Goal: Task Accomplishment & Management: Complete application form

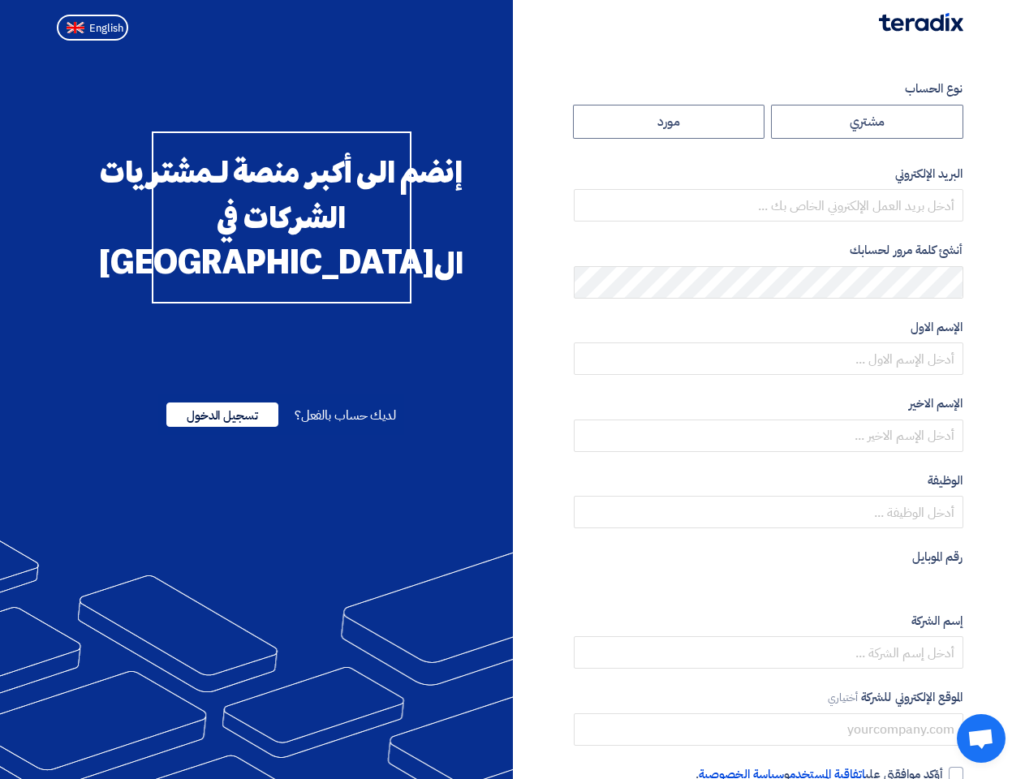
radio input "true"
type input "[PERSON_NAME][EMAIL_ADDRESS][DOMAIN_NAME]"
type input "Arabian Centres Co."
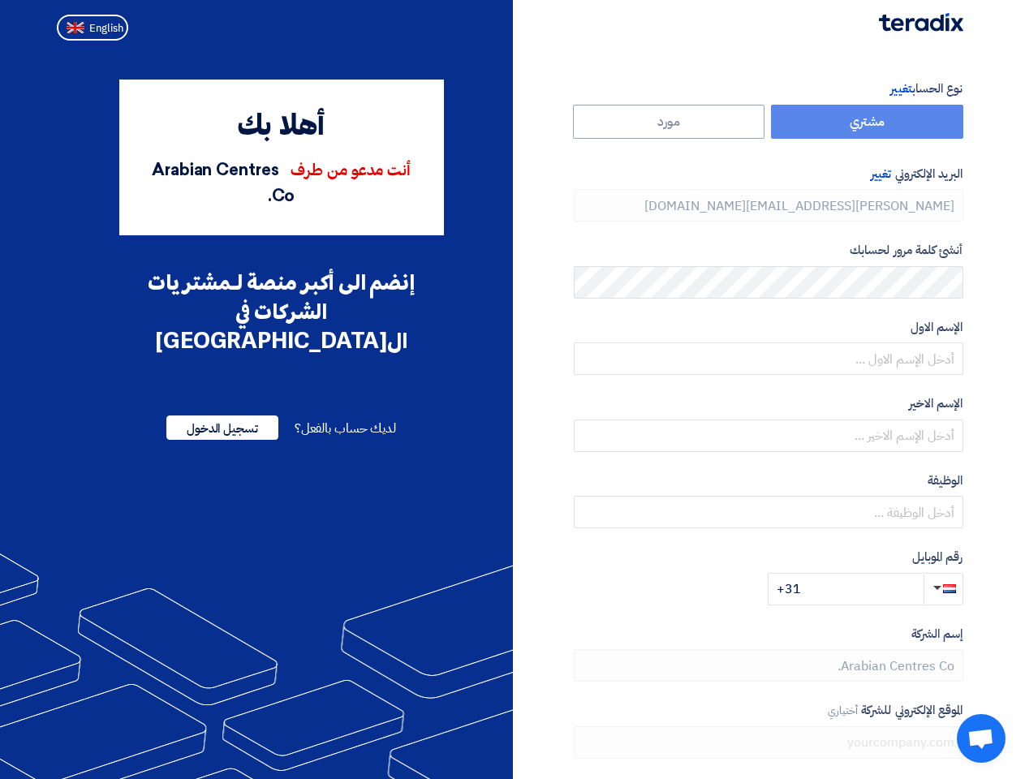
click at [512, 390] on div "أهلا بك أنت مدعو من طرف Arabian Centres Co. إنضم الى أكبر منصة لـمشتريات الشركا…" at bounding box center [281, 469] width 463 height 778
click at [891, 88] on span "تغيير" at bounding box center [900, 89] width 21 height 18
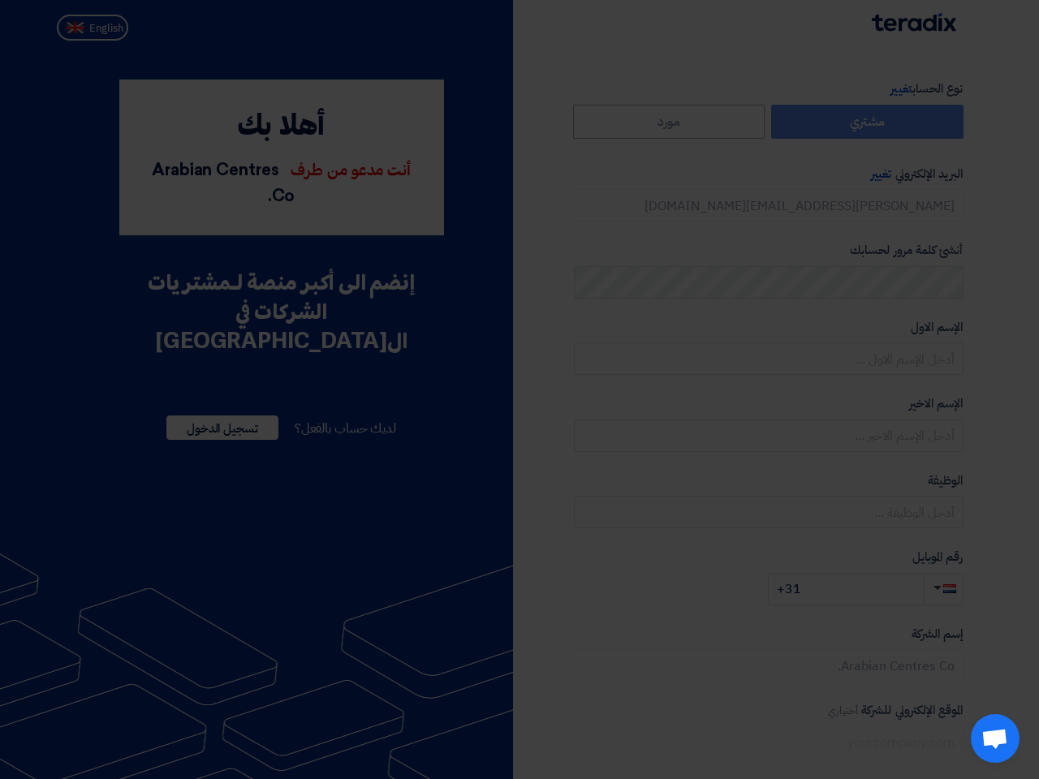
click at [880, 174] on modal-container "REGISTER.DISCARD_INVITATION_POPUP.TITLE REGISTER.DISCARD_INVITATION_POPUP.SUB_T…" at bounding box center [519, 389] width 1039 height 779
click at [942, 589] on modal-container "REGISTER.DISCARD_INVITATION_POPUP.TITLE REGISTER.DISCARD_INVITATION_POPUP.SUB_T…" at bounding box center [519, 389] width 1039 height 779
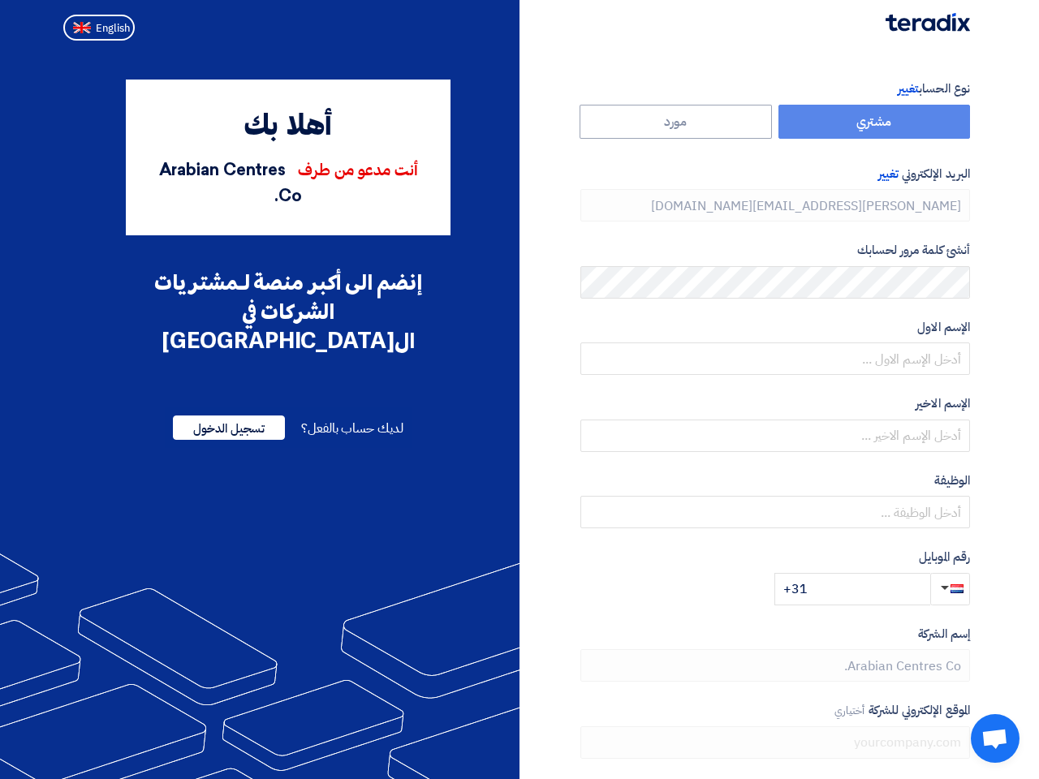
click at [96, 28] on span "English" at bounding box center [113, 28] width 34 height 11
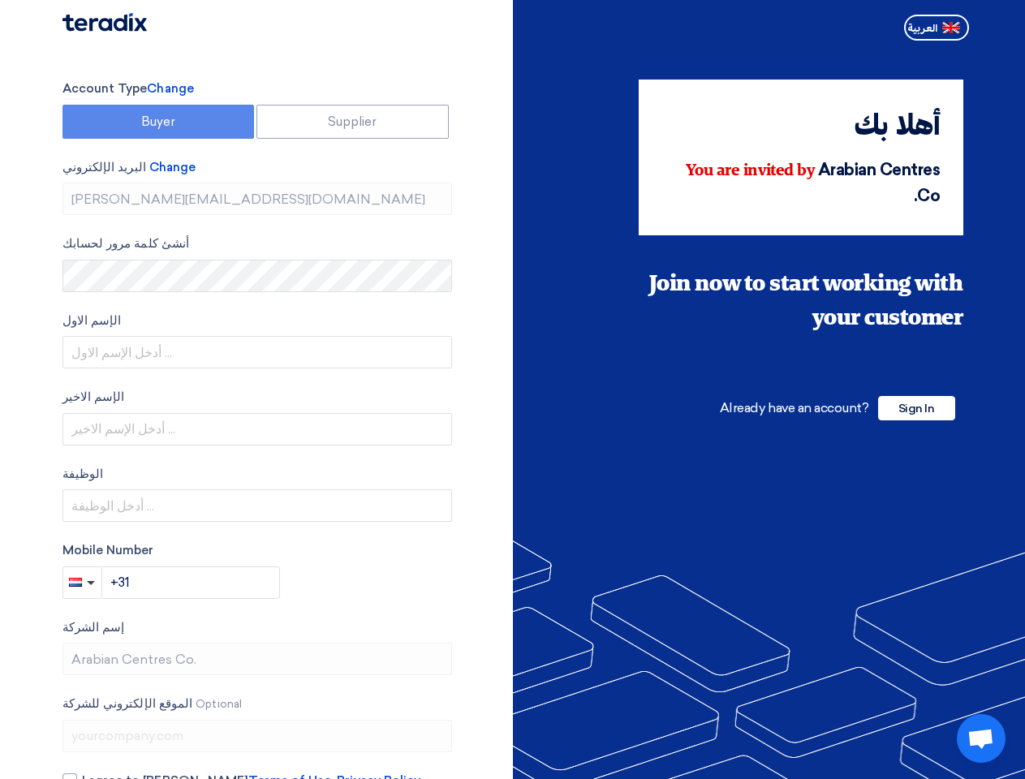
click at [981, 739] on span "Open chat" at bounding box center [981, 740] width 27 height 23
type input "Register"
